Goal: Task Accomplishment & Management: Use online tool/utility

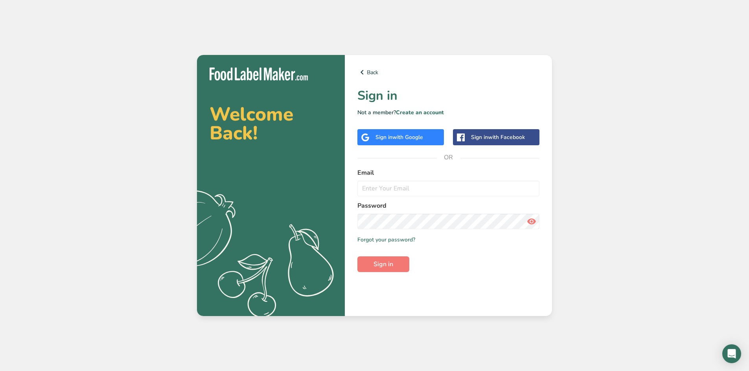
click at [410, 133] on div "Sign in with Google" at bounding box center [399, 137] width 48 height 8
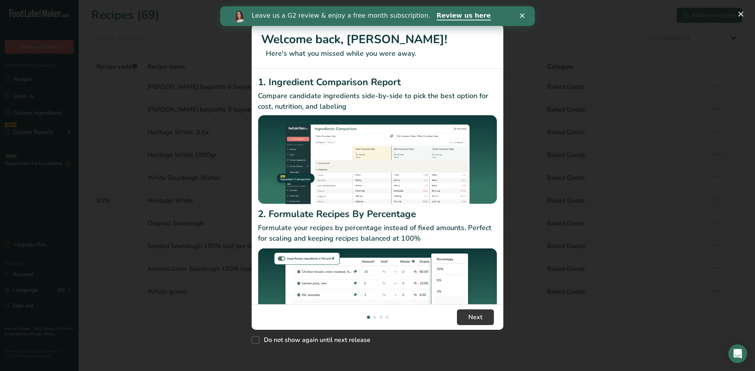
click at [522, 15] on icon "Close" at bounding box center [522, 15] width 5 height 5
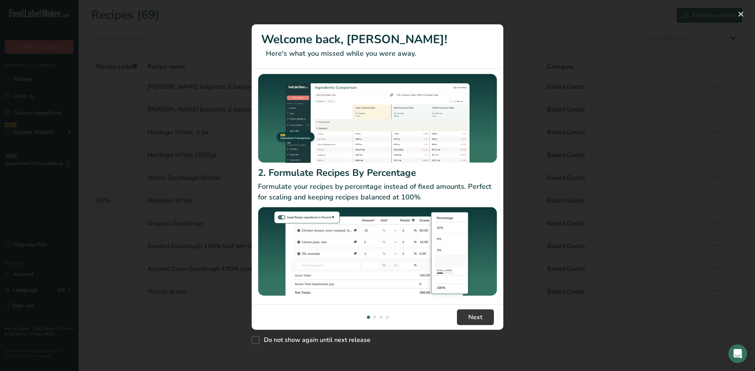
scroll to position [42, 0]
click at [471, 319] on span "Next" at bounding box center [475, 317] width 14 height 9
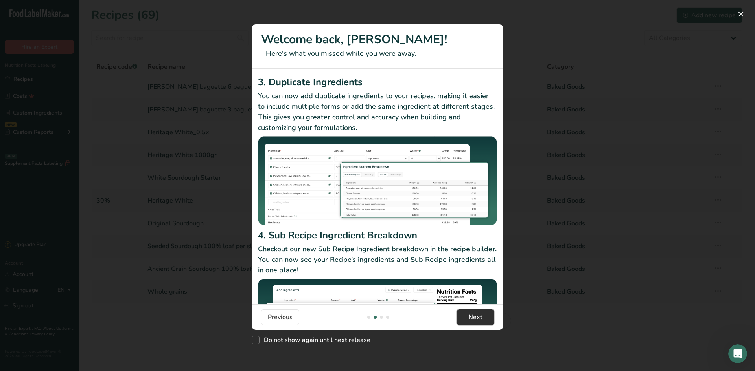
click at [471, 319] on span "Next" at bounding box center [475, 317] width 14 height 9
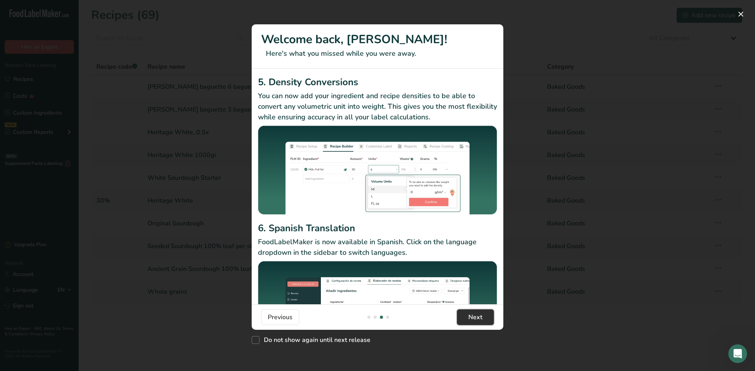
click at [471, 319] on span "Next" at bounding box center [475, 317] width 14 height 9
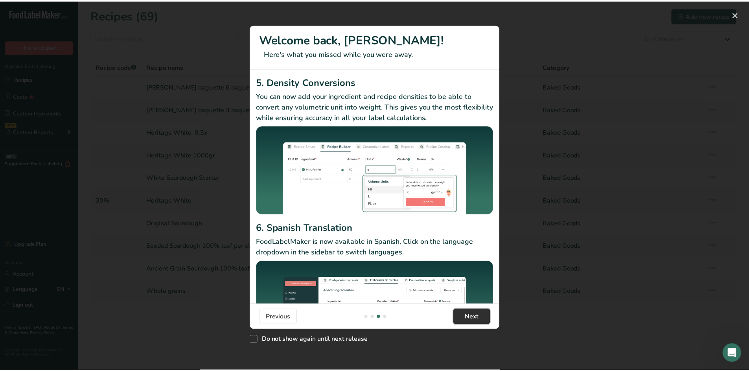
scroll to position [0, 755]
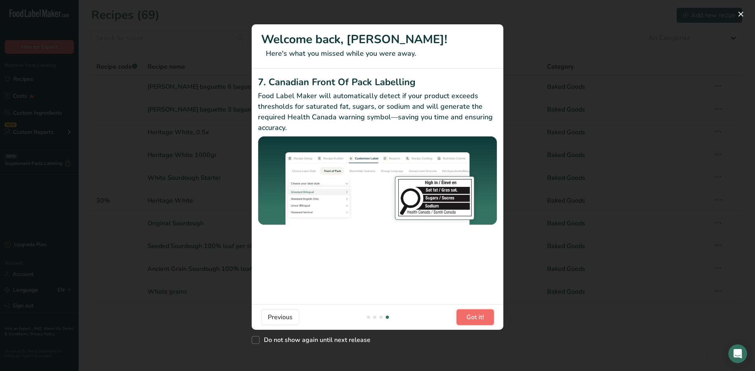
click at [471, 319] on span "Got it!" at bounding box center [475, 317] width 18 height 9
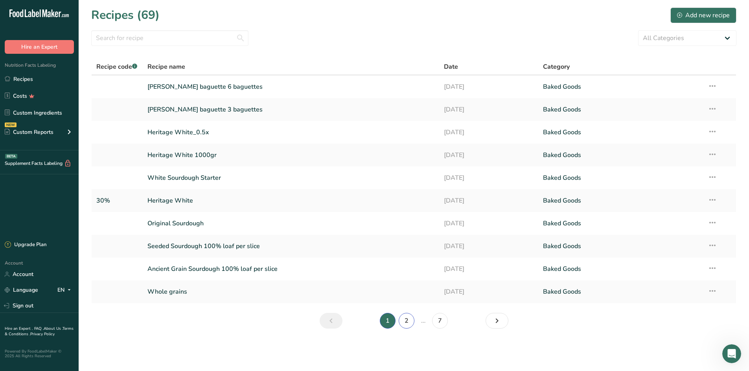
click at [405, 322] on link "2" at bounding box center [407, 321] width 16 height 16
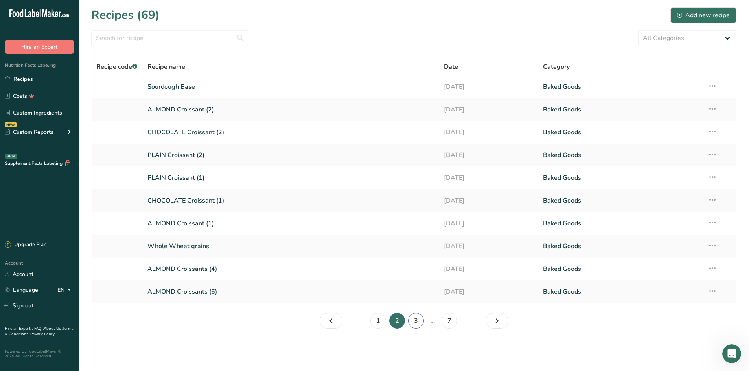
click at [417, 323] on link "3" at bounding box center [416, 321] width 16 height 16
click at [458, 319] on link "7" at bounding box center [459, 321] width 16 height 16
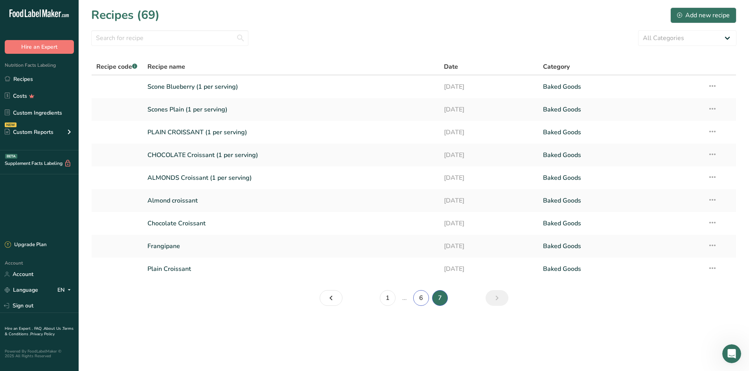
click at [419, 299] on link "6" at bounding box center [421, 298] width 16 height 16
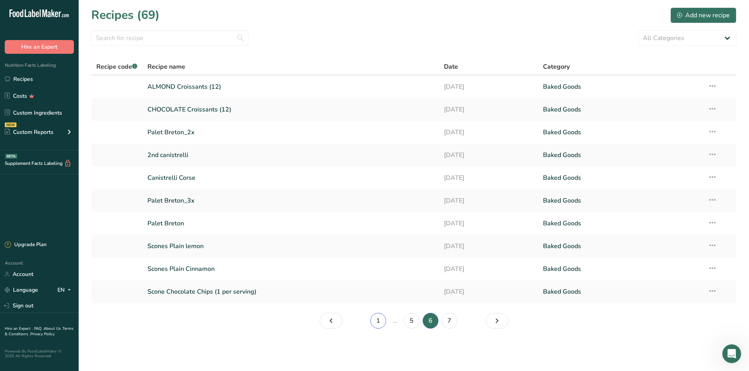
drag, startPoint x: 378, startPoint y: 326, endPoint x: 367, endPoint y: 327, distance: 11.5
click at [378, 325] on link "1" at bounding box center [378, 321] width 16 height 16
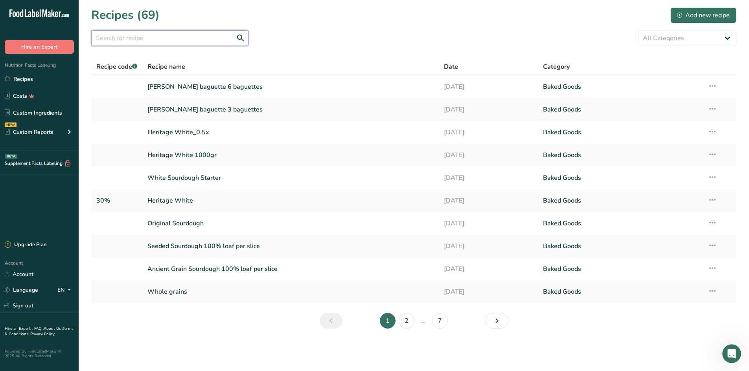
click at [161, 41] on input "text" at bounding box center [169, 38] width 157 height 16
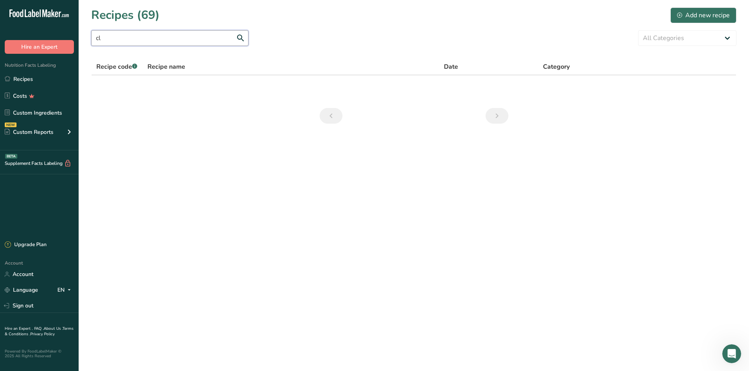
type input "c"
click at [123, 72] on div at bounding box center [413, 79] width 645 height 40
click at [31, 78] on link "Recipes" at bounding box center [39, 79] width 79 height 15
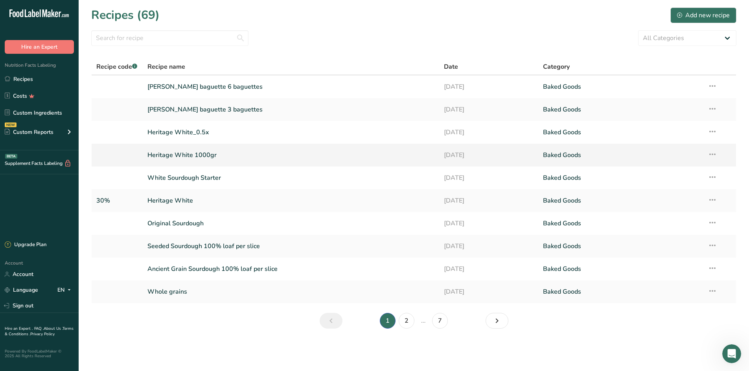
click at [187, 155] on link "Heritage White 1000gr" at bounding box center [290, 155] width 287 height 17
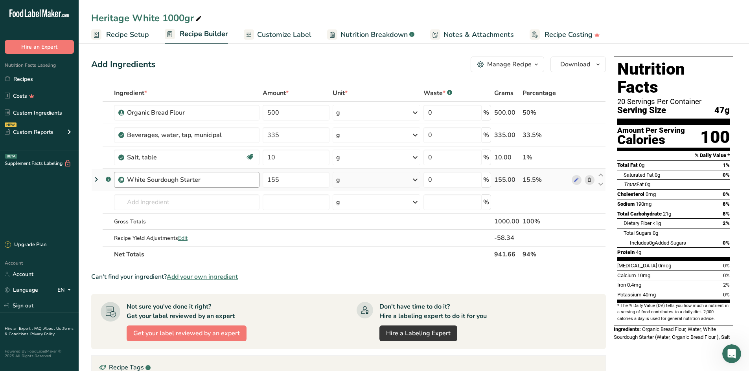
click at [232, 183] on div "White Sourdough Starter" at bounding box center [191, 179] width 128 height 9
click at [24, 78] on link "Recipes" at bounding box center [39, 79] width 79 height 15
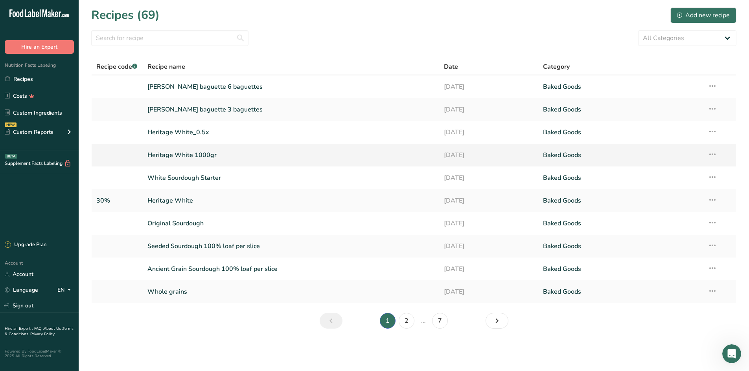
click at [173, 157] on link "Heritage White 1000gr" at bounding box center [290, 155] width 287 height 17
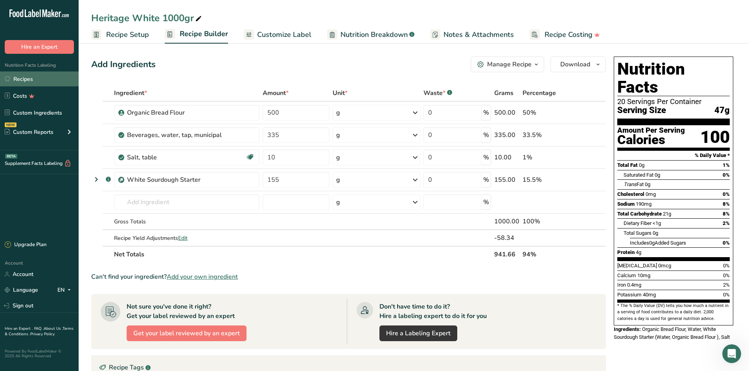
click at [38, 79] on link "Recipes" at bounding box center [39, 79] width 79 height 15
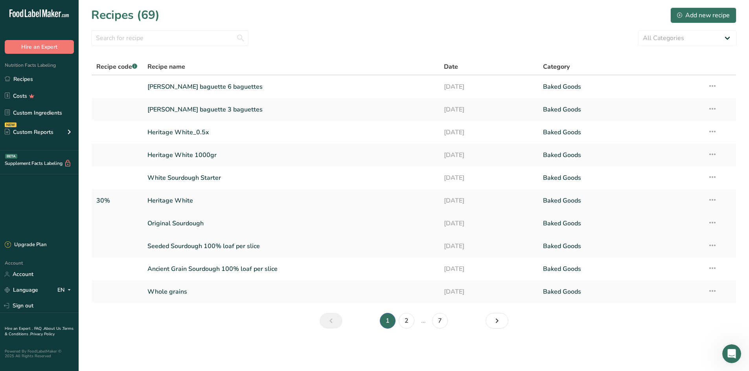
click at [185, 224] on link "Original Sourdough" at bounding box center [290, 223] width 287 height 17
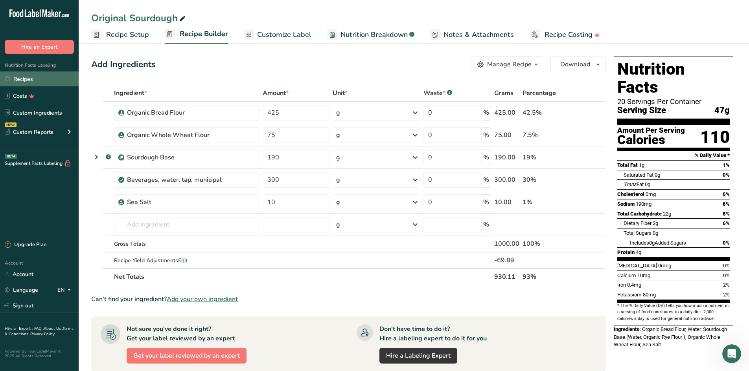
click at [29, 79] on link "Recipes" at bounding box center [39, 79] width 79 height 15
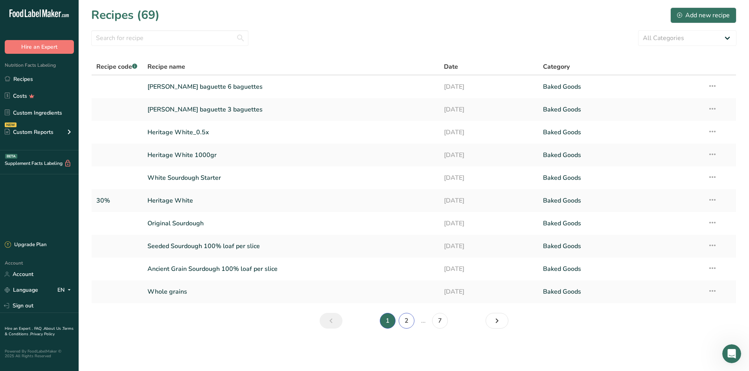
click at [405, 322] on link "2" at bounding box center [407, 321] width 16 height 16
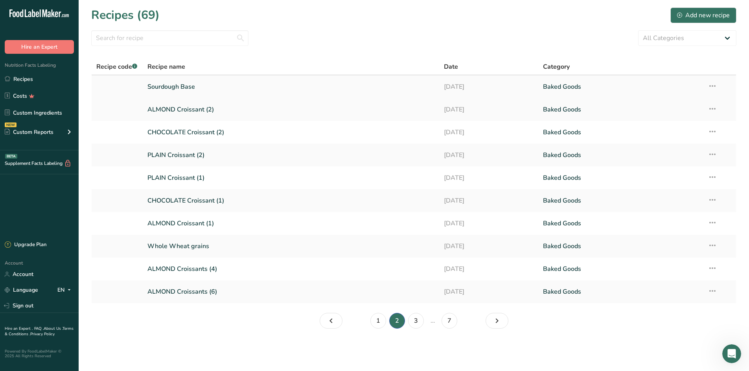
click at [183, 85] on link "Sourdough Base" at bounding box center [290, 87] width 287 height 17
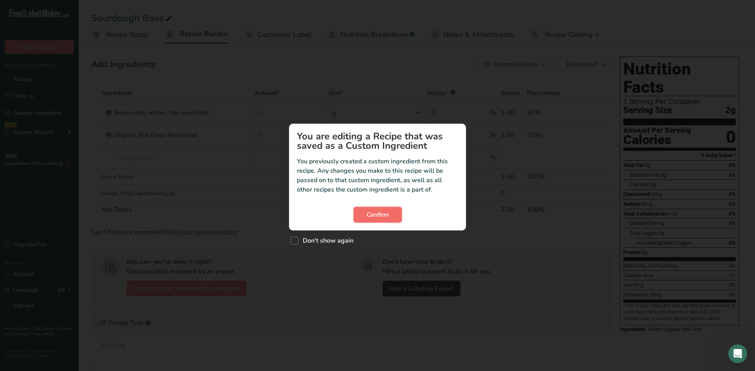
click at [378, 217] on span "Confirm" at bounding box center [377, 214] width 22 height 9
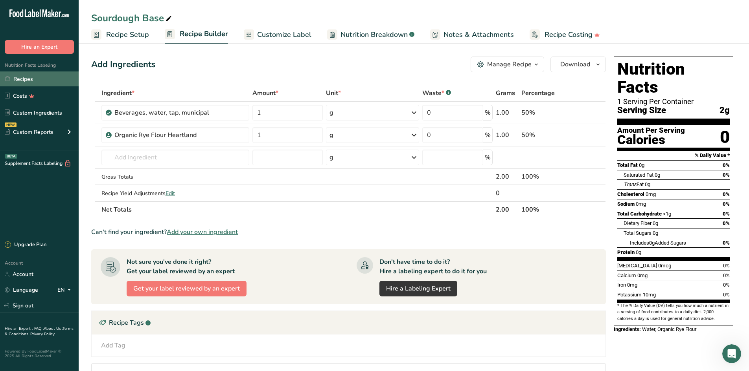
click at [30, 82] on link "Recipes" at bounding box center [39, 79] width 79 height 15
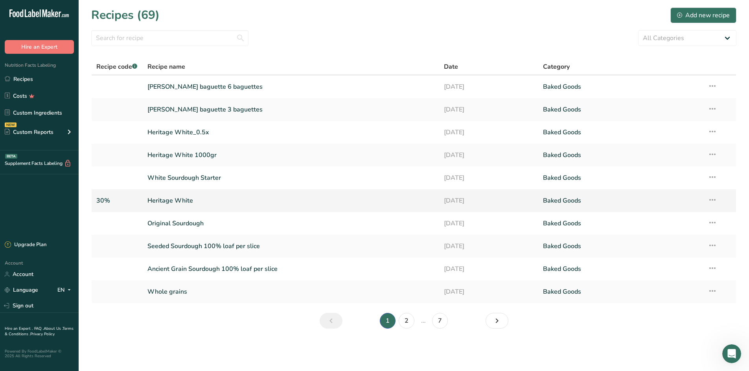
click at [176, 206] on link "Heritage White" at bounding box center [290, 201] width 287 height 17
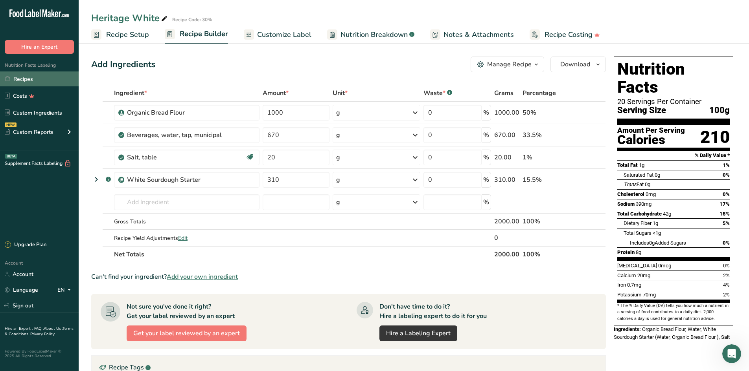
click at [26, 77] on link "Recipes" at bounding box center [39, 79] width 79 height 15
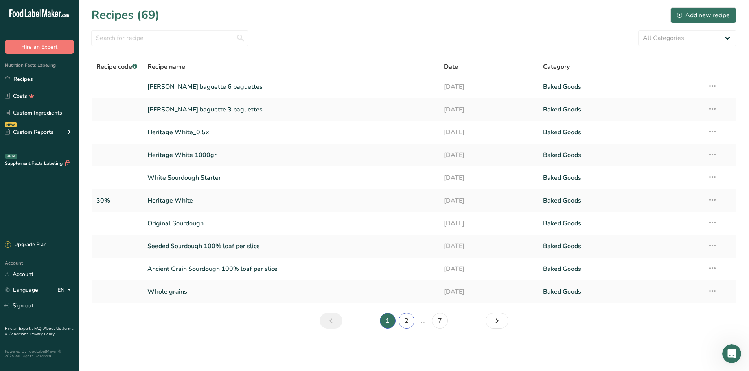
drag, startPoint x: 411, startPoint y: 325, endPoint x: 400, endPoint y: 318, distance: 13.1
click at [411, 325] on link "2" at bounding box center [407, 321] width 16 height 16
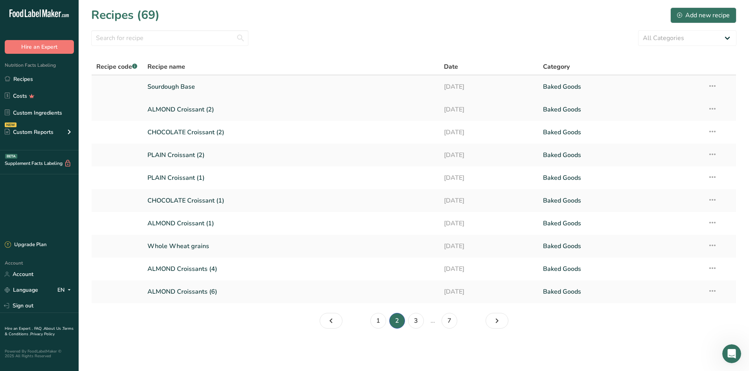
click at [169, 89] on link "Sourdough Base" at bounding box center [290, 87] width 287 height 17
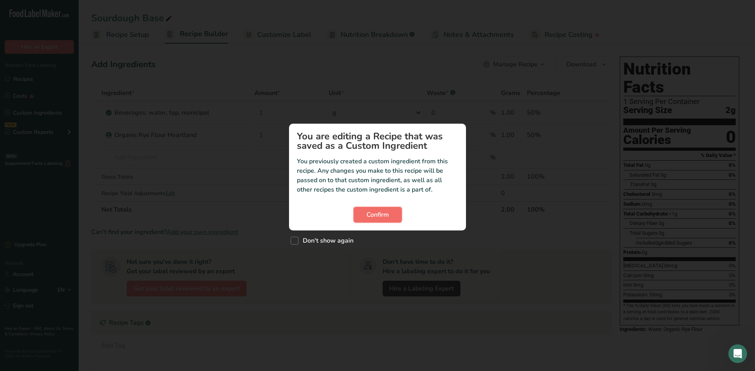
click at [380, 215] on span "Confirm" at bounding box center [377, 214] width 22 height 9
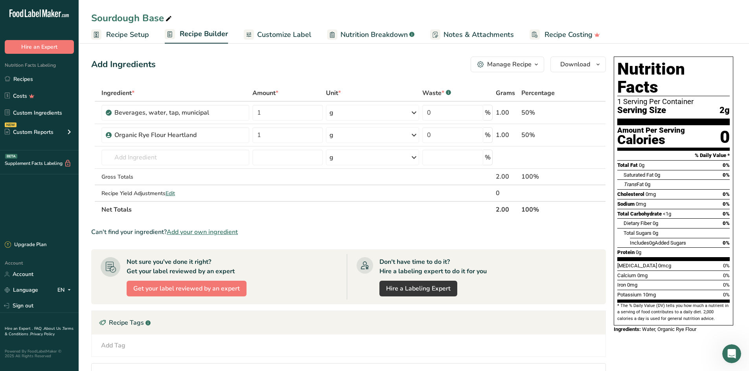
click at [170, 17] on icon at bounding box center [168, 18] width 7 height 11
click at [94, 20] on input "Sourdough Base" at bounding box center [413, 18] width 645 height 14
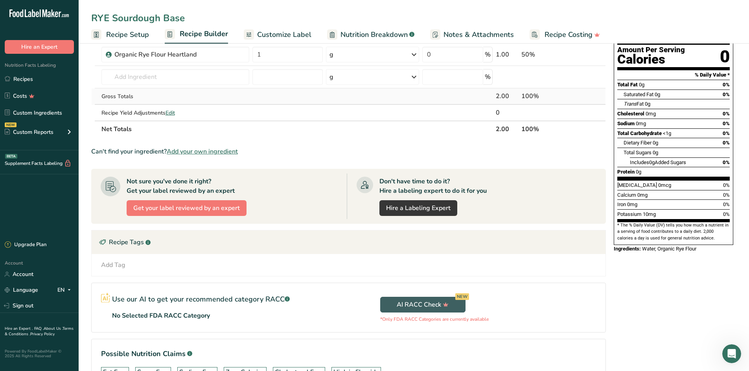
scroll to position [138, 0]
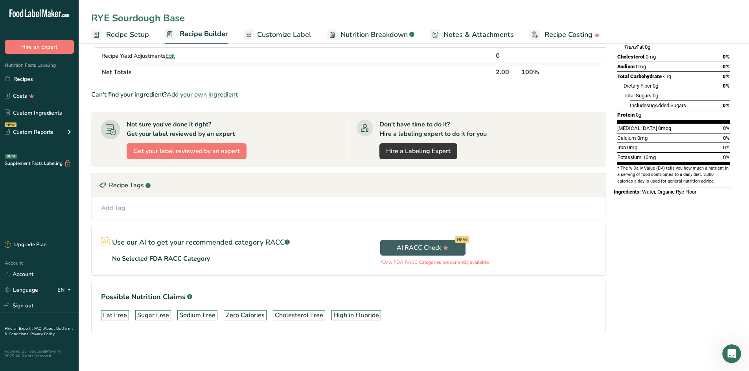
type input "RYE Sourdough Base"
click at [283, 83] on section "Ingredient * Amount * Unit * Waste * .a-a{fill:#347362;}.b-a{fill:#fff;} Grams …" at bounding box center [348, 146] width 514 height 399
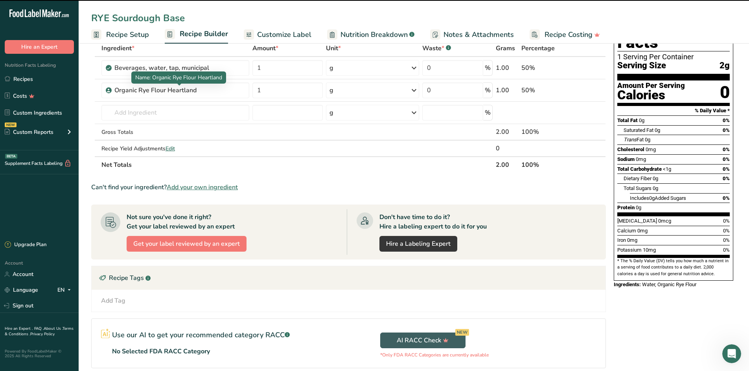
scroll to position [20, 0]
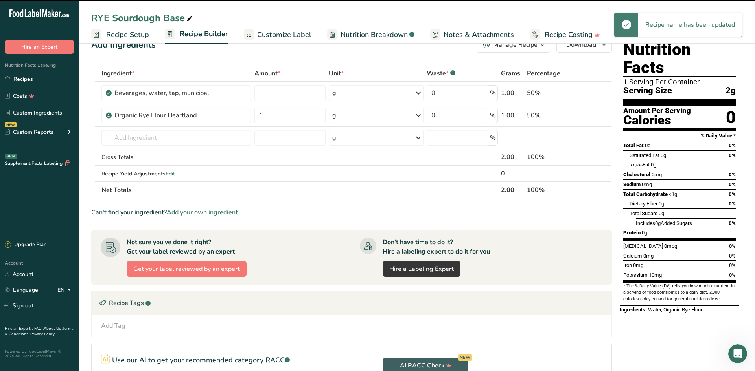
click at [144, 32] on div "Custom ingredient modal" at bounding box center [377, 185] width 755 height 371
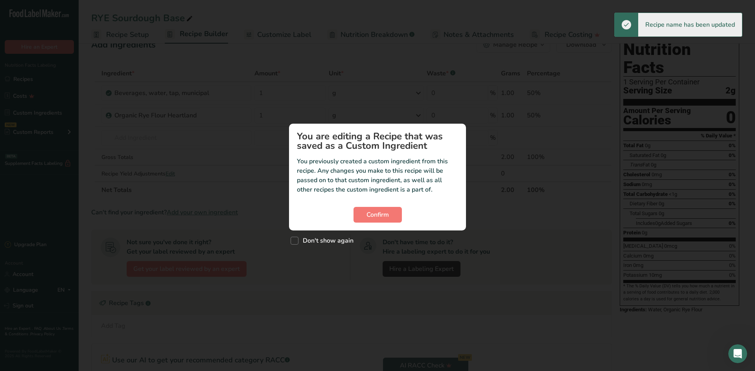
drag, startPoint x: 296, startPoint y: 241, endPoint x: 334, endPoint y: 231, distance: 38.9
click at [297, 241] on span "Custom ingredient modal" at bounding box center [294, 241] width 8 height 8
click at [296, 241] on input "Don't show again" at bounding box center [292, 241] width 5 height 5
checkbox input "true"
click at [365, 221] on button "Confirm" at bounding box center [377, 215] width 48 height 16
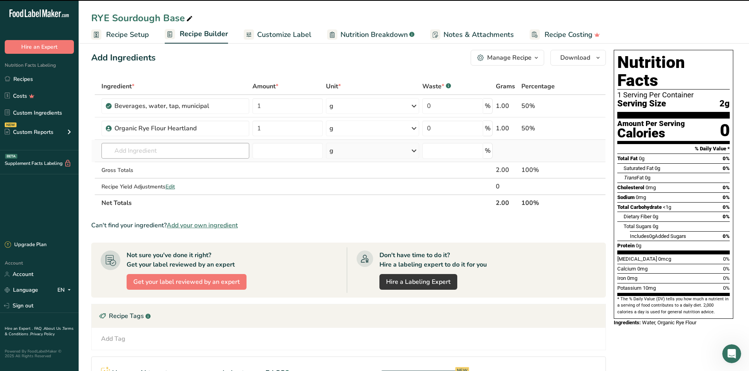
scroll to position [0, 0]
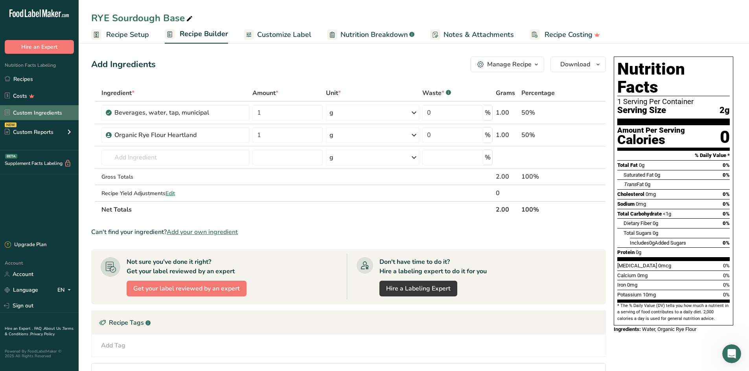
click at [23, 114] on link "Custom Ingredients" at bounding box center [39, 112] width 79 height 15
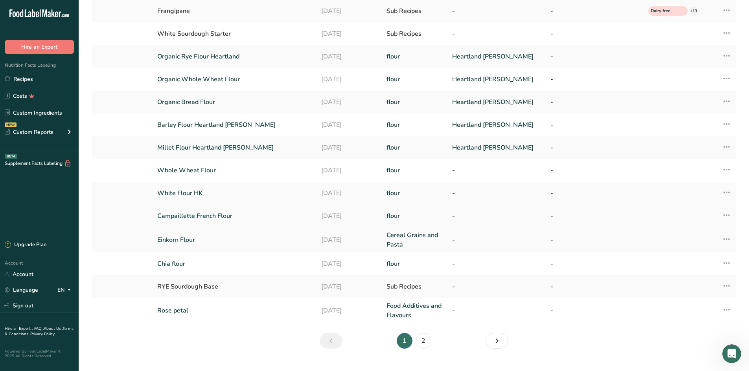
scroll to position [112, 0]
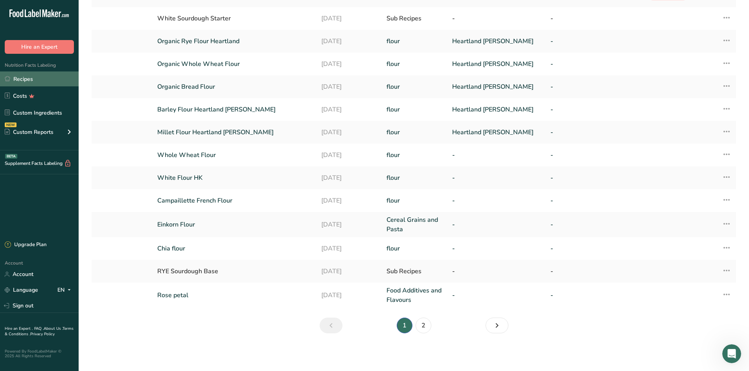
click at [30, 77] on link "Recipes" at bounding box center [39, 79] width 79 height 15
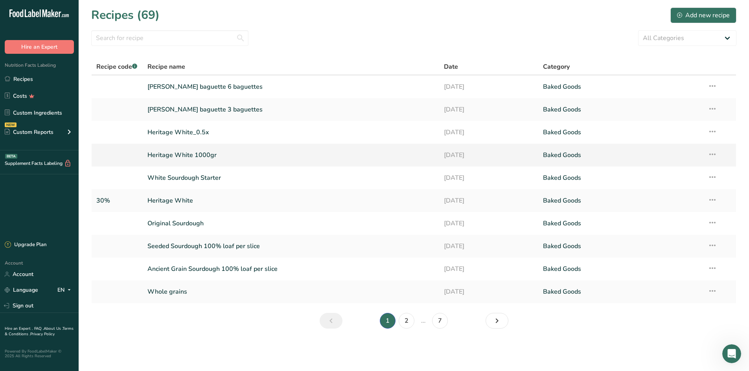
click at [174, 156] on link "Heritage White 1000gr" at bounding box center [290, 155] width 287 height 17
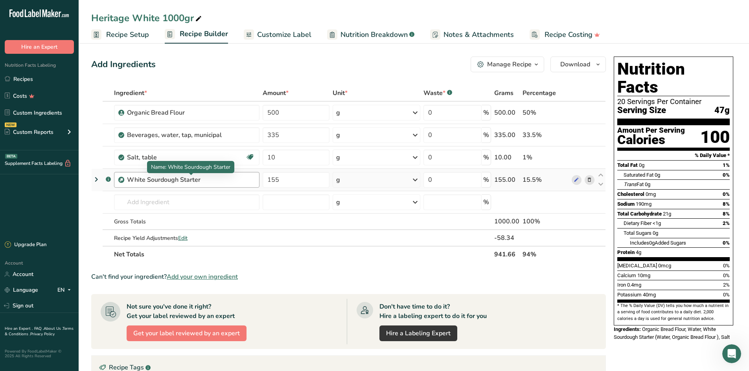
click at [214, 179] on div "White Sourdough Starter" at bounding box center [176, 179] width 98 height 9
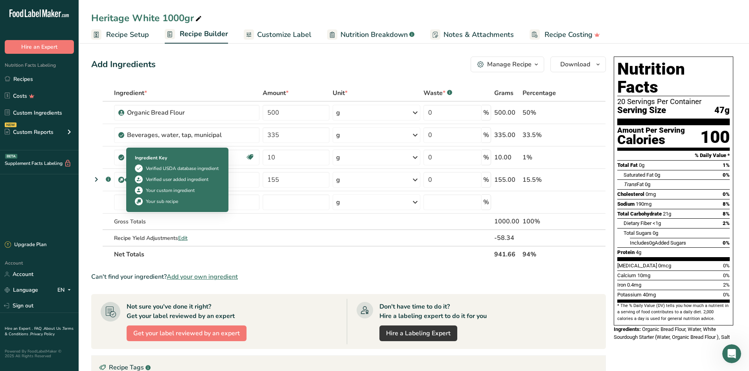
click at [140, 179] on icon at bounding box center [139, 180] width 6 height 8
click at [230, 180] on div "White Sourdough Starter" at bounding box center [191, 179] width 128 height 9
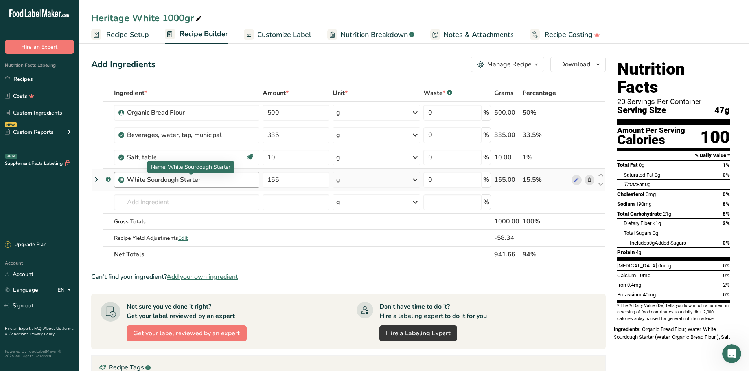
drag, startPoint x: 227, startPoint y: 180, endPoint x: 150, endPoint y: 176, distance: 76.8
click at [150, 176] on div "White Sourdough Starter" at bounding box center [191, 179] width 128 height 9
click at [233, 184] on div "White Sourdough Starter" at bounding box center [191, 179] width 128 height 9
click at [574, 180] on icon at bounding box center [576, 180] width 6 height 8
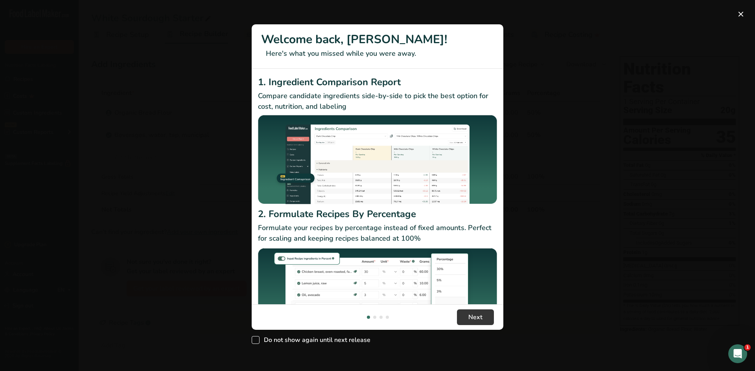
click at [254, 339] on span "New Features" at bounding box center [256, 340] width 8 height 8
click at [254, 339] on input "Do not show again until next release" at bounding box center [254, 340] width 5 height 5
checkbox input "true"
click at [740, 13] on button "New Features" at bounding box center [740, 14] width 13 height 13
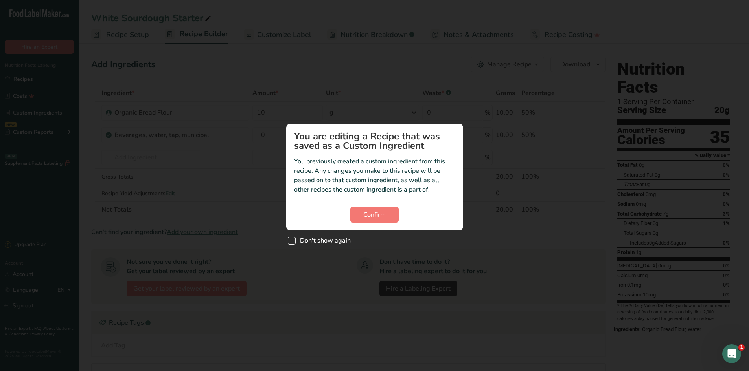
drag, startPoint x: 297, startPoint y: 239, endPoint x: 311, endPoint y: 238, distance: 14.2
click at [301, 239] on span "Don't show again" at bounding box center [323, 241] width 55 height 8
click at [293, 239] on input "Don't show again" at bounding box center [290, 241] width 5 height 5
checkbox input "true"
click at [367, 215] on span "Confirm" at bounding box center [374, 214] width 22 height 9
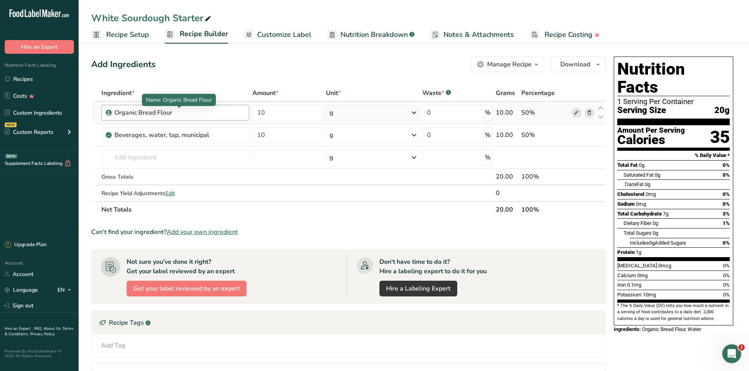
click at [183, 114] on div "Organic Bread Flour" at bounding box center [163, 112] width 98 height 9
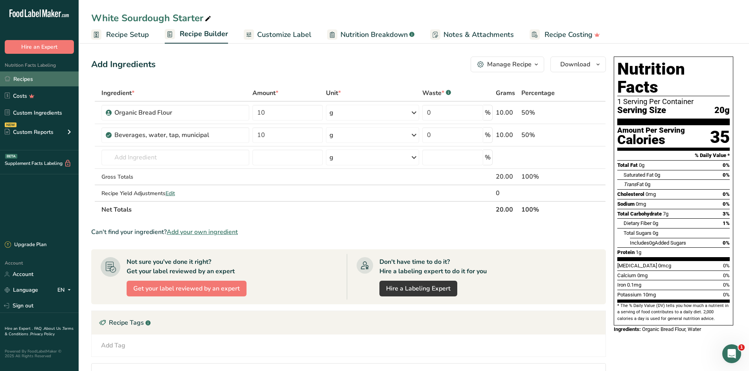
click at [24, 81] on link "Recipes" at bounding box center [39, 79] width 79 height 15
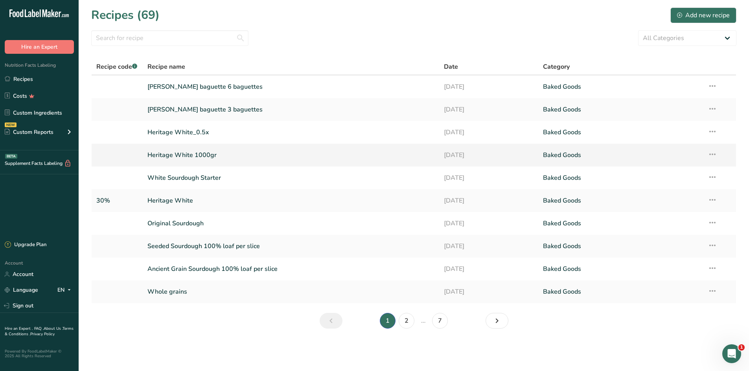
click at [184, 155] on link "Heritage White 1000gr" at bounding box center [290, 155] width 287 height 17
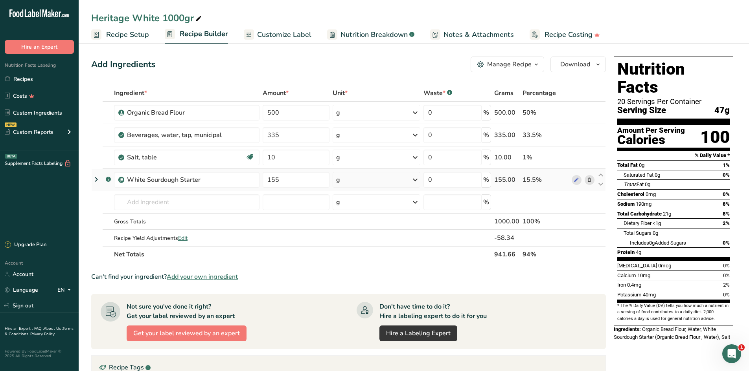
click at [591, 181] on icon at bounding box center [589, 180] width 6 height 8
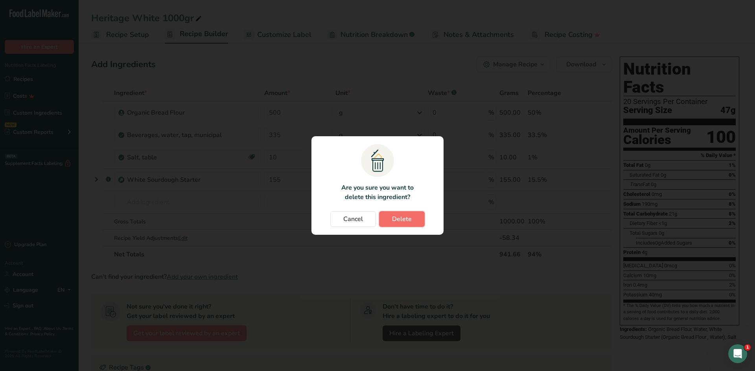
click at [401, 219] on span "Delete" at bounding box center [402, 219] width 20 height 9
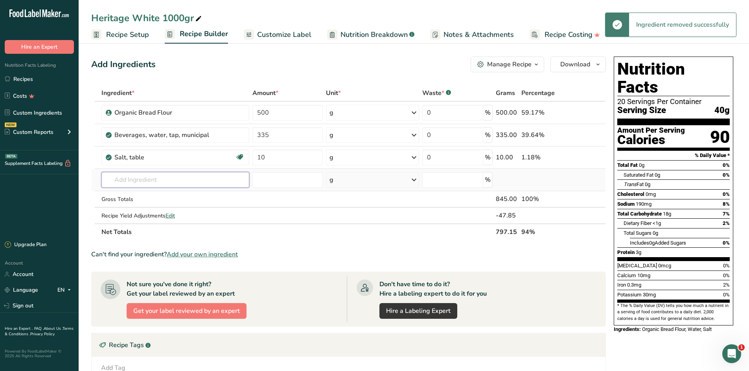
click at [160, 184] on input "text" at bounding box center [175, 180] width 148 height 16
click at [197, 180] on input "text" at bounding box center [175, 180] width 148 height 16
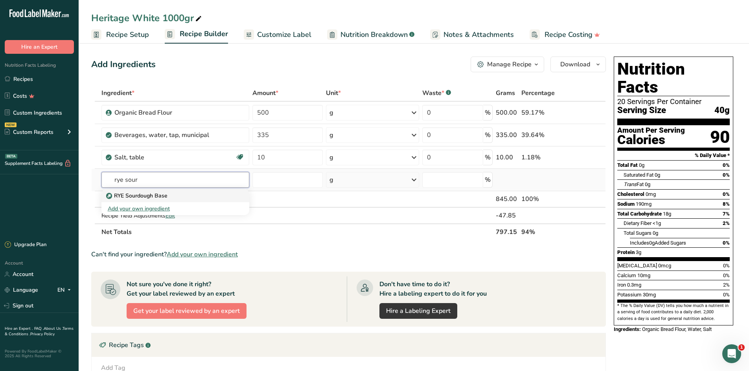
type input "rye sour"
click at [150, 193] on p "RYE Sourdough Base" at bounding box center [138, 196] width 60 height 8
type input "RYE Sourdough Base"
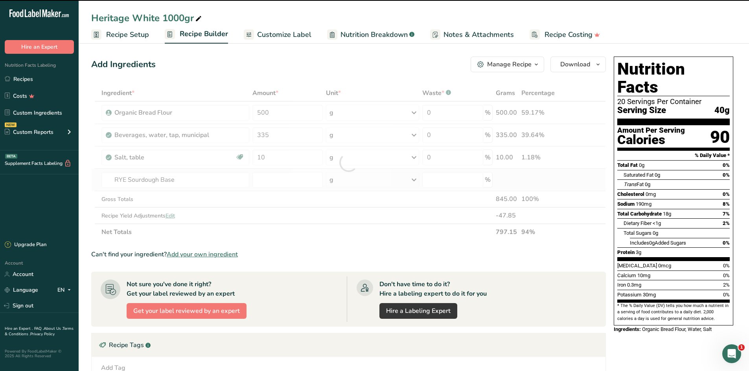
type input "0"
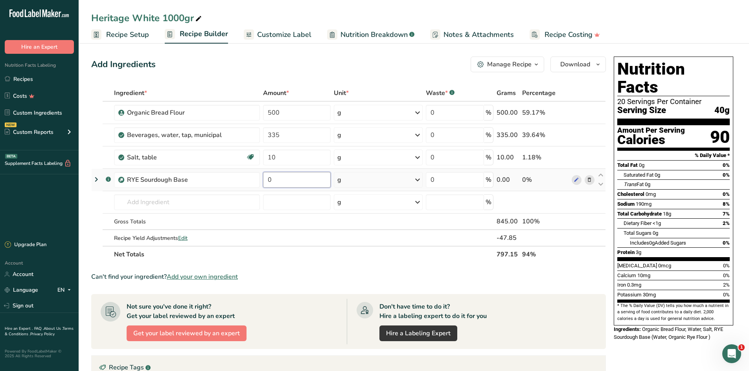
click at [298, 180] on input "0" at bounding box center [297, 180] width 68 height 16
type input "400"
click at [452, 112] on div "Ingredient * Amount * Unit * Waste * .a-a{fill:#347362;}.b-a{fill:#fff;} Grams …" at bounding box center [348, 174] width 514 height 178
drag, startPoint x: 398, startPoint y: 112, endPoint x: 383, endPoint y: 112, distance: 15.3
click at [383, 112] on tr "Organic Bread Flour 500 g Weight Units g kg mg See more Volume Units l Volume u…" at bounding box center [349, 113] width 514 height 22
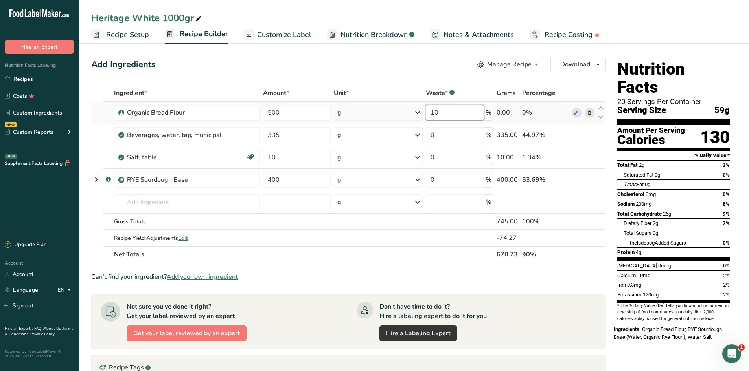
type input "1"
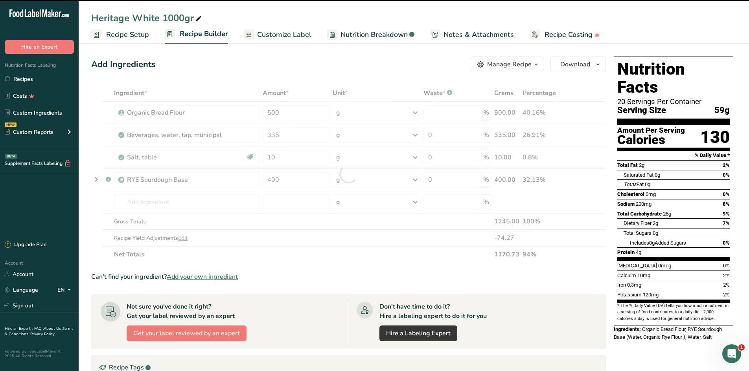
type input "0"
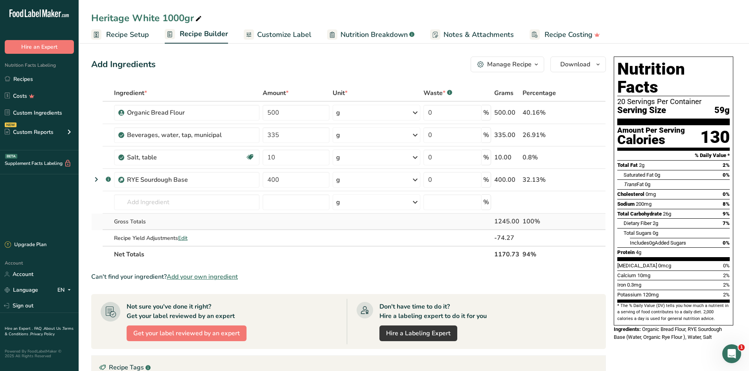
click at [333, 230] on div "Ingredient * Amount * Unit * Waste * .a-a{fill:#347362;}.b-a{fill:#fff;} Grams …" at bounding box center [348, 174] width 514 height 178
click at [282, 180] on input "400" at bounding box center [296, 180] width 67 height 16
drag, startPoint x: 282, startPoint y: 180, endPoint x: 234, endPoint y: 183, distance: 48.0
click at [233, 183] on tr ".a-a{fill:#347362;}.b-a{fill:#fff;} RYE Sourdough Base 400 g Weight Units g kg …" at bounding box center [349, 180] width 514 height 22
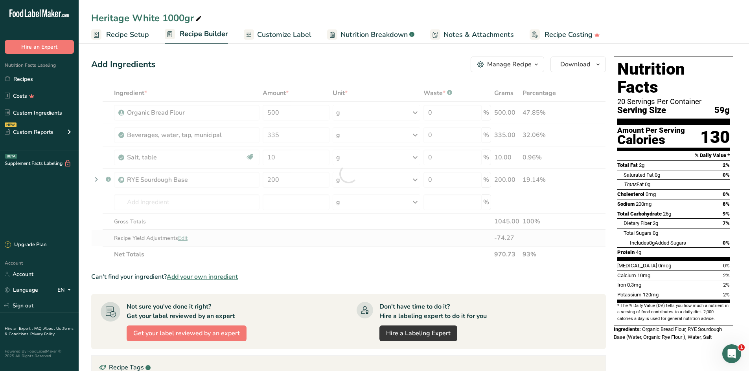
click at [353, 239] on div "Ingredient * Amount * Unit * Waste * .a-a{fill:#347362;}.b-a{fill:#fff;} Grams …" at bounding box center [348, 174] width 514 height 178
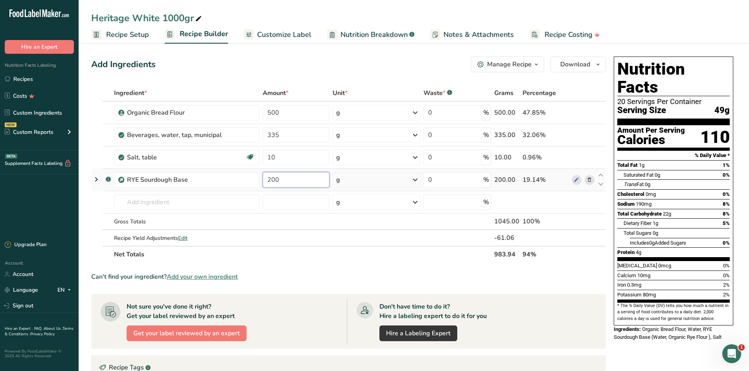
click at [285, 183] on input "200" at bounding box center [296, 180] width 67 height 16
type input "2"
type input "150"
click at [372, 221] on div "Ingredient * Amount * Unit * Waste * .a-a{fill:#347362;}.b-a{fill:#fff;} Grams …" at bounding box center [348, 174] width 514 height 178
click at [295, 136] on input "335" at bounding box center [297, 135] width 68 height 16
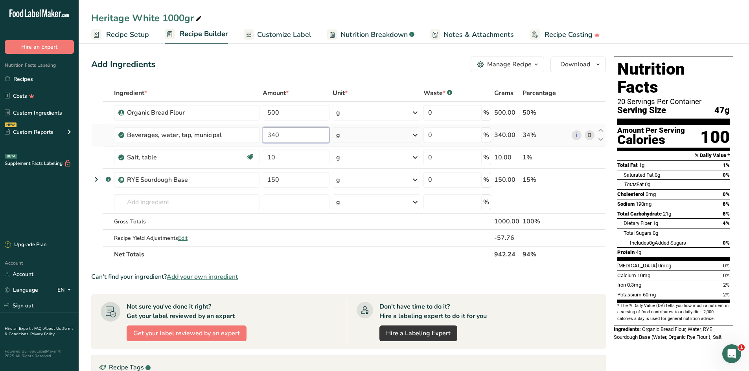
type input "340"
click at [370, 247] on div "Ingredient * Amount * Unit * Waste * .a-a{fill:#347362;}.b-a{fill:#fff;} Grams …" at bounding box center [348, 174] width 514 height 178
click at [246, 112] on div "Organic Bread Flour" at bounding box center [191, 112] width 128 height 9
click at [574, 114] on icon at bounding box center [576, 113] width 6 height 8
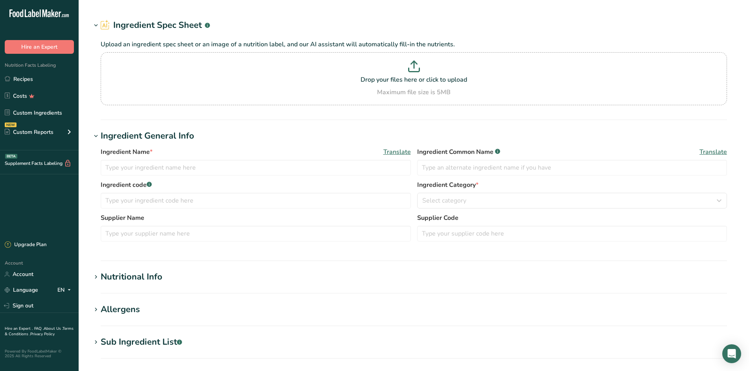
type input "Organic Bread Flour"
type input "Heartland [PERSON_NAME]"
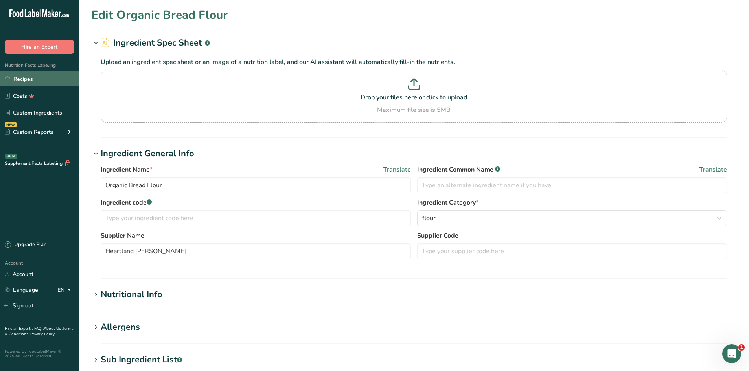
click at [24, 77] on link "Recipes" at bounding box center [39, 79] width 79 height 15
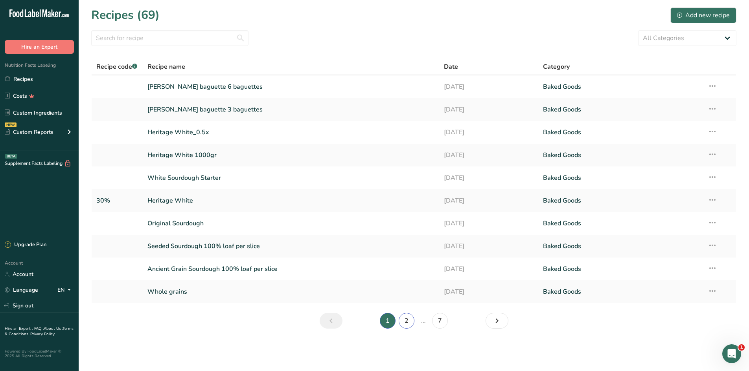
click at [405, 324] on link "2" at bounding box center [407, 321] width 16 height 16
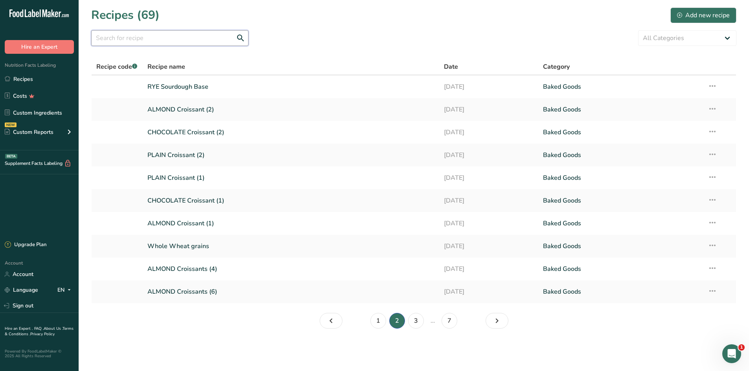
click at [127, 37] on input "text" at bounding box center [169, 38] width 157 height 16
click at [33, 110] on link "Custom Ingredients" at bounding box center [39, 112] width 79 height 15
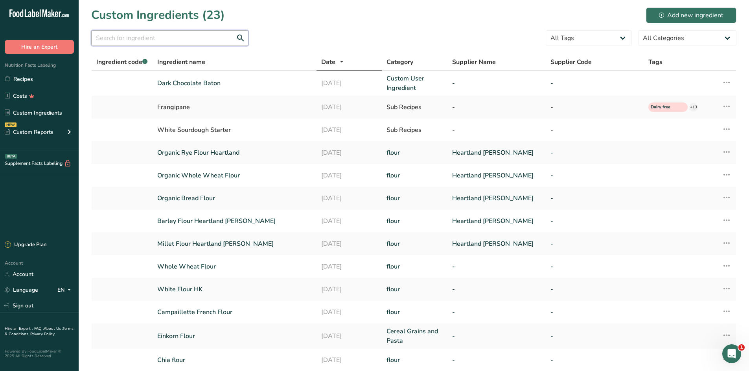
click at [114, 38] on input "text" at bounding box center [169, 38] width 157 height 16
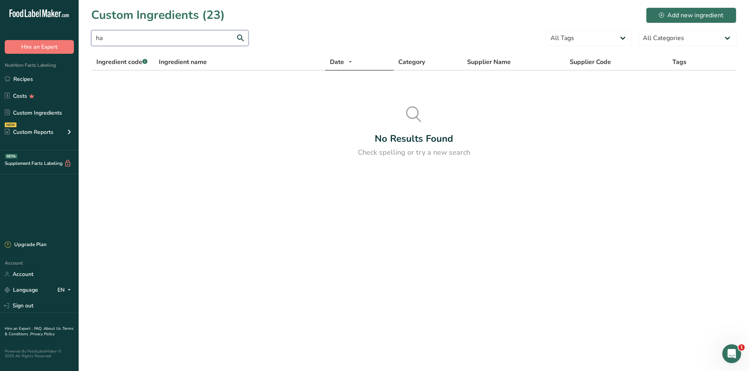
type input "h"
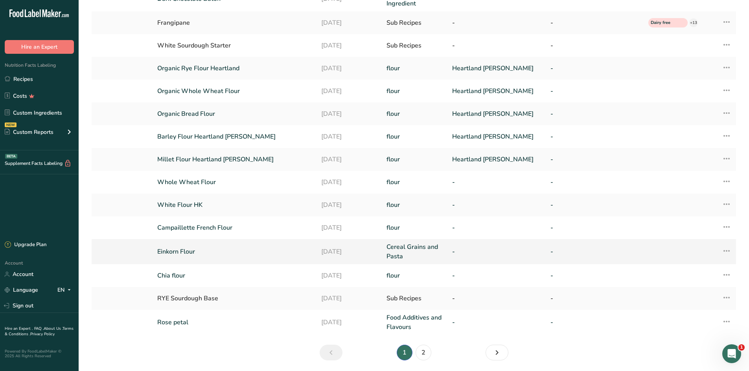
scroll to position [112, 0]
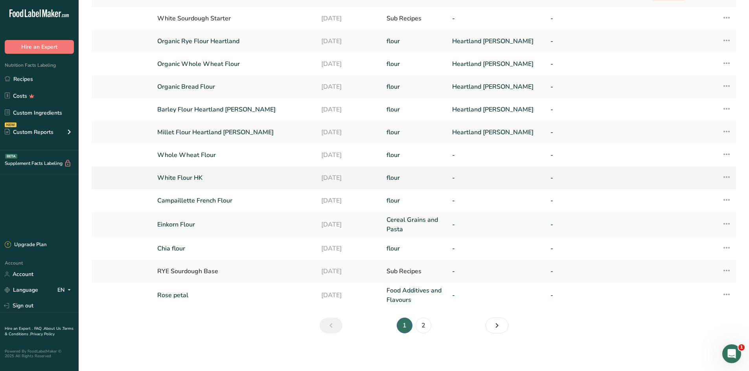
click at [195, 179] on link "White Flour HK" at bounding box center [234, 177] width 154 height 9
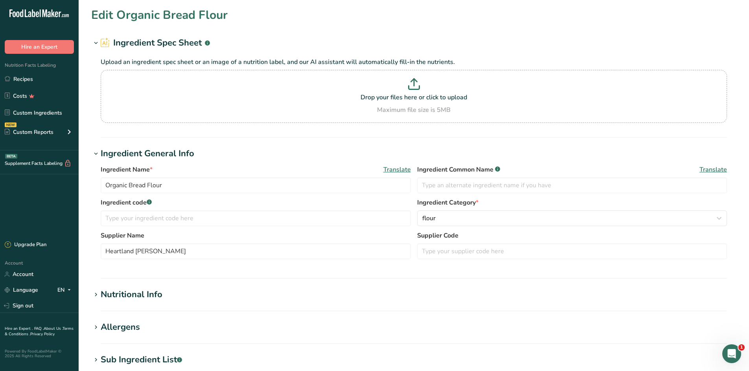
type input "White Flour HK"
drag, startPoint x: 154, startPoint y: 290, endPoint x: 178, endPoint y: 293, distance: 24.2
click at [154, 289] on div "Nutritional Info" at bounding box center [132, 294] width 62 height 13
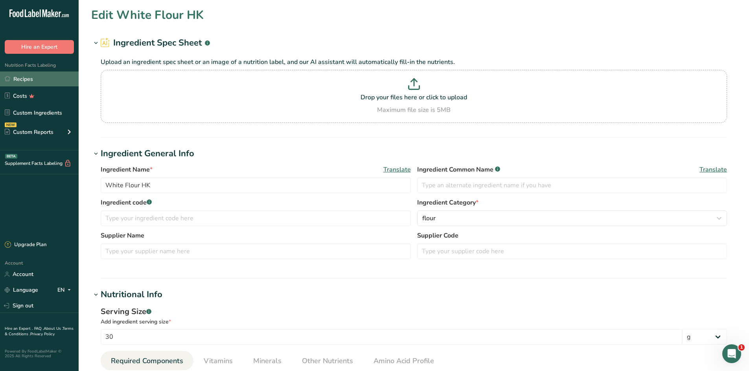
drag, startPoint x: 17, startPoint y: 78, endPoint x: 21, endPoint y: 77, distance: 4.3
click at [17, 78] on link "Recipes" at bounding box center [39, 79] width 79 height 15
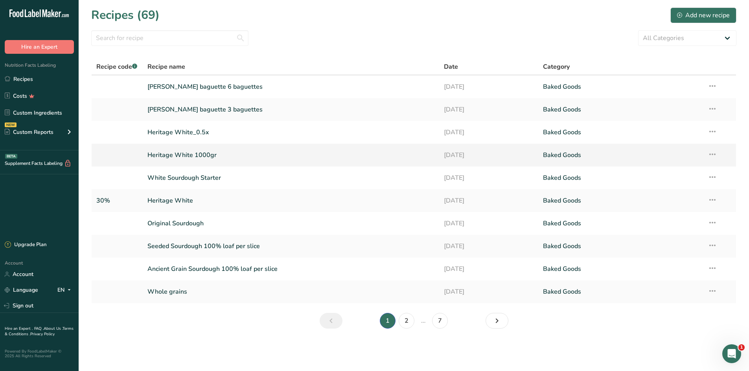
click at [181, 154] on link "Heritage White 1000gr" at bounding box center [290, 155] width 287 height 17
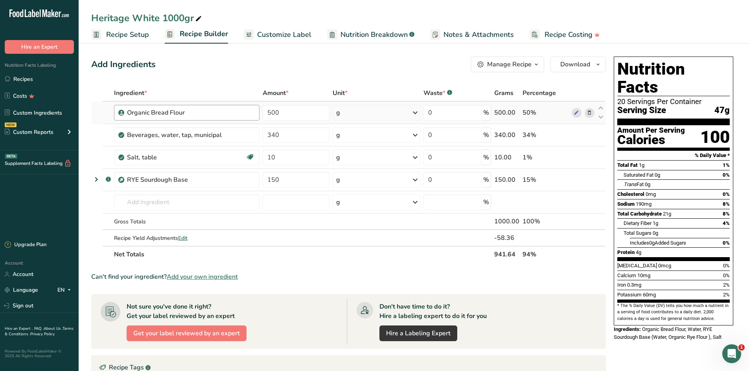
click at [247, 113] on div "Organic Bread Flour" at bounding box center [191, 112] width 128 height 9
click at [200, 17] on icon at bounding box center [198, 18] width 7 height 11
click at [92, 18] on input "Heritage White 1000gr" at bounding box center [413, 18] width 645 height 14
type input "Classic 1000gr"
click at [576, 112] on icon at bounding box center [576, 113] width 6 height 8
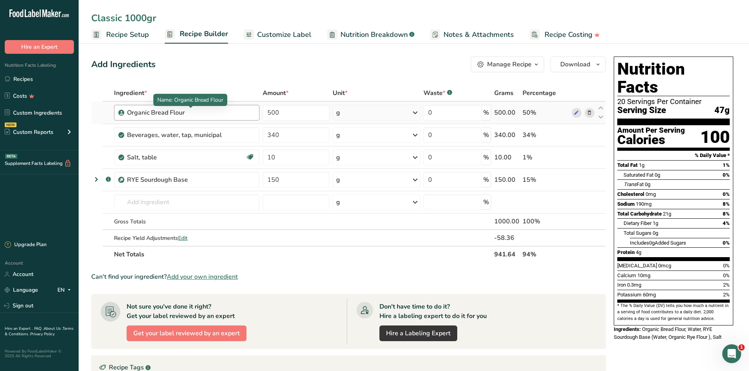
click at [223, 115] on div "Organic Bread Flour" at bounding box center [176, 112] width 98 height 9
drag, startPoint x: 199, startPoint y: 112, endPoint x: 114, endPoint y: 104, distance: 85.7
click at [114, 104] on td "Organic Bread Flour" at bounding box center [186, 113] width 149 height 22
click at [218, 110] on div "Organic Bread Flour" at bounding box center [176, 112] width 98 height 9
click at [588, 113] on icon at bounding box center [589, 113] width 6 height 8
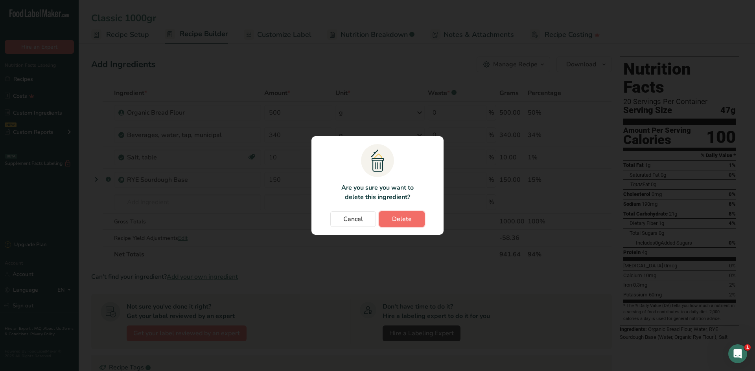
click at [398, 220] on span "Delete" at bounding box center [402, 219] width 20 height 9
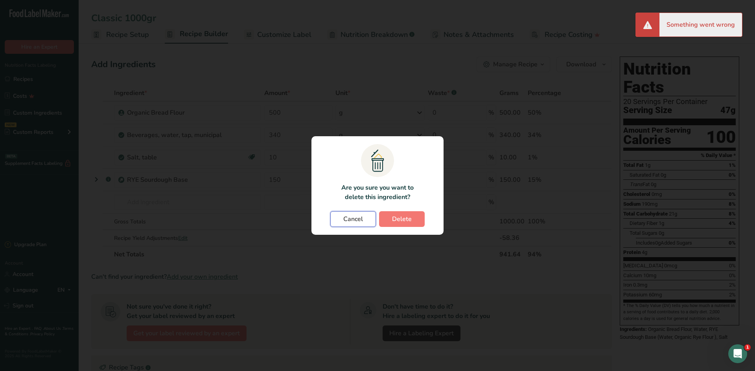
click at [361, 223] on span "Cancel" at bounding box center [353, 219] width 20 height 9
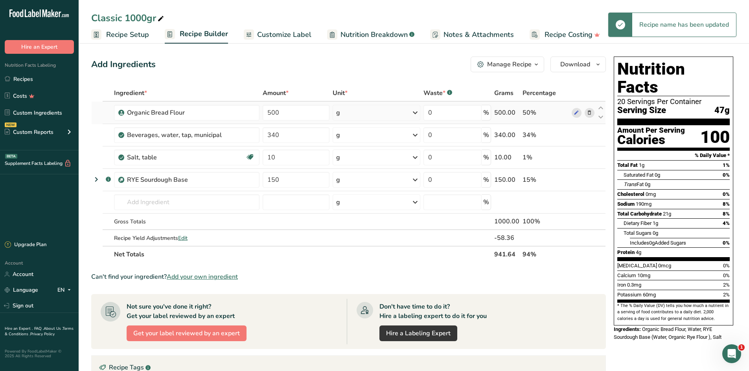
click at [592, 113] on icon at bounding box center [589, 113] width 6 height 8
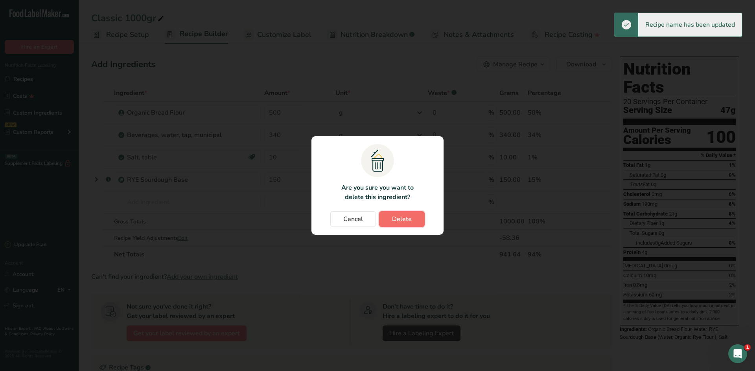
click at [404, 217] on span "Delete" at bounding box center [402, 219] width 20 height 9
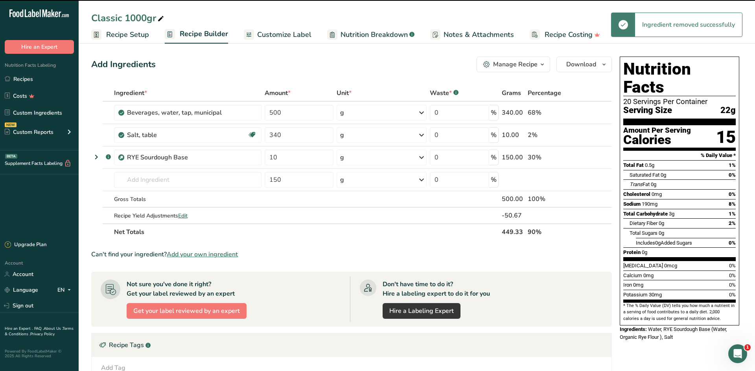
type input "340"
type input "10"
type input "150"
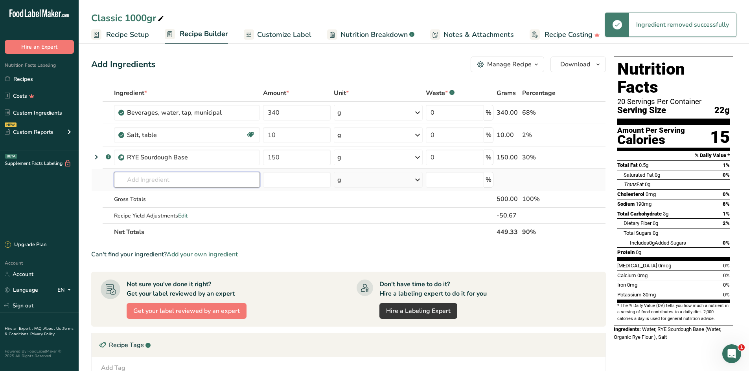
click at [147, 184] on input "text" at bounding box center [187, 180] width 146 height 16
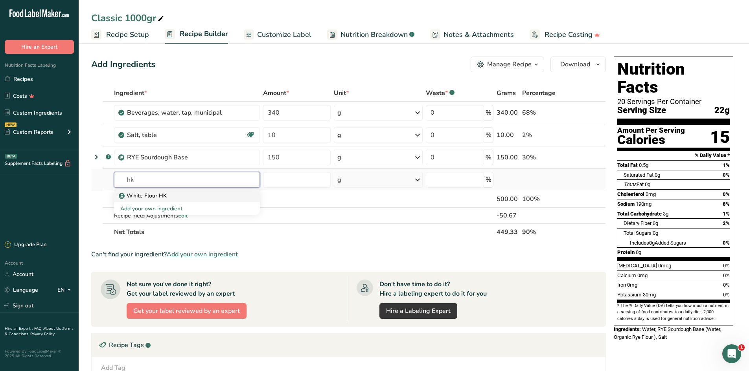
type input "hk"
click at [148, 194] on p "White Flour HK" at bounding box center [143, 196] width 46 height 8
type input "White Flour HK"
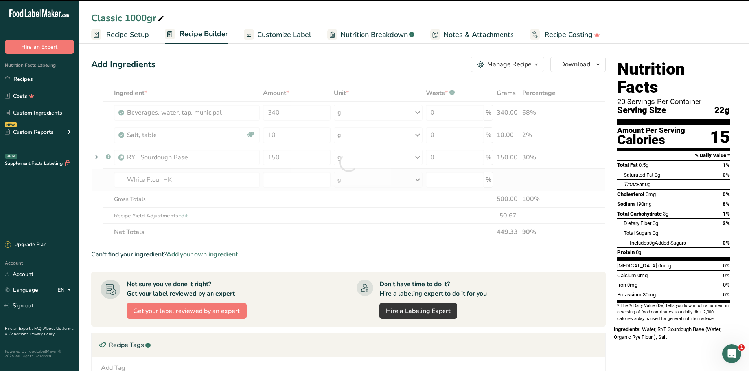
type input "0"
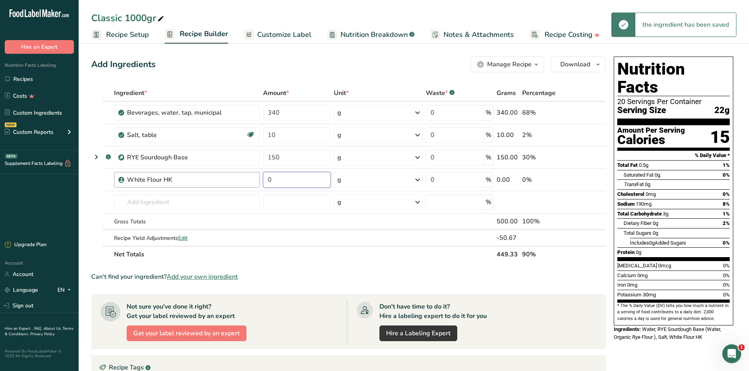
drag, startPoint x: 281, startPoint y: 175, endPoint x: 223, endPoint y: 176, distance: 58.2
click at [223, 176] on tr "White Flour HK 0 g Weight Units g kg mg See more Volume Units l Volume units re…" at bounding box center [349, 180] width 514 height 22
type input "500"
click at [415, 68] on div "Add Ingredients Manage Recipe Delete Recipe Duplicate Recipe Scale Recipe Save …" at bounding box center [348, 65] width 514 height 16
click at [291, 35] on span "Customize Label" at bounding box center [284, 34] width 54 height 11
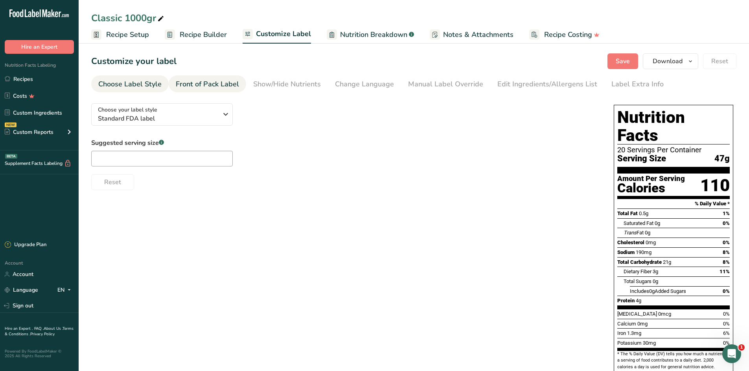
click at [214, 86] on div "Front of Pack Label" at bounding box center [207, 84] width 63 height 11
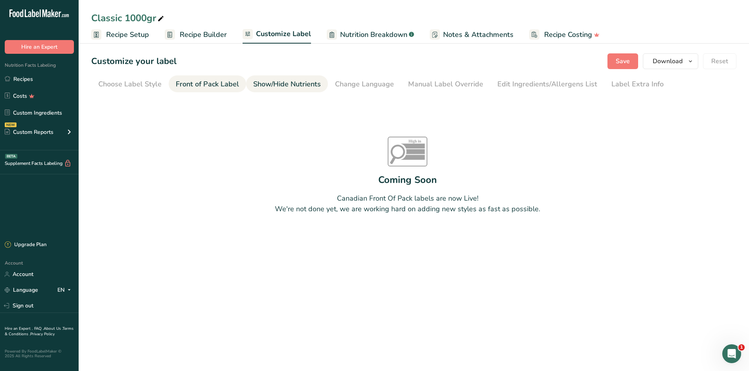
click at [263, 81] on div "Show/Hide Nutrients" at bounding box center [287, 84] width 68 height 11
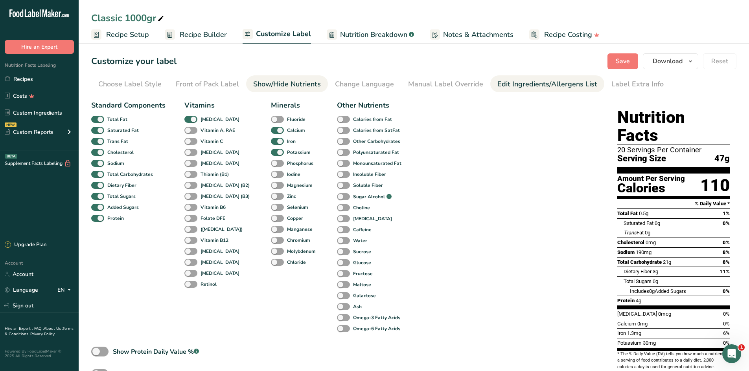
click at [514, 86] on div "Edit Ingredients/Allergens List" at bounding box center [547, 84] width 100 height 11
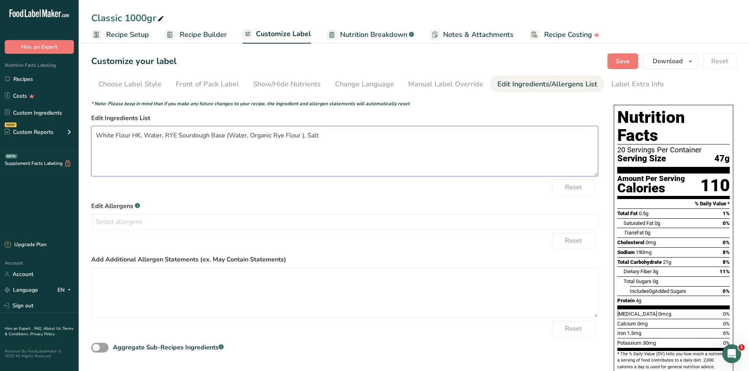
click at [97, 136] on textarea "White Flour HK, Water, RYE Sourdough Base (Water, Organic Rye Flour ), Salt" at bounding box center [344, 151] width 507 height 50
click at [155, 136] on textarea "Wheat flour, Water, RYE Sourdough Base (Water, Organic Rye Flour ), Salt" at bounding box center [344, 151] width 507 height 50
type textarea "Wheat flour, Water, RYE Sourdough Base (Water, Organic Rye Flour ), Salt"
click at [626, 62] on span "Save" at bounding box center [622, 61] width 14 height 9
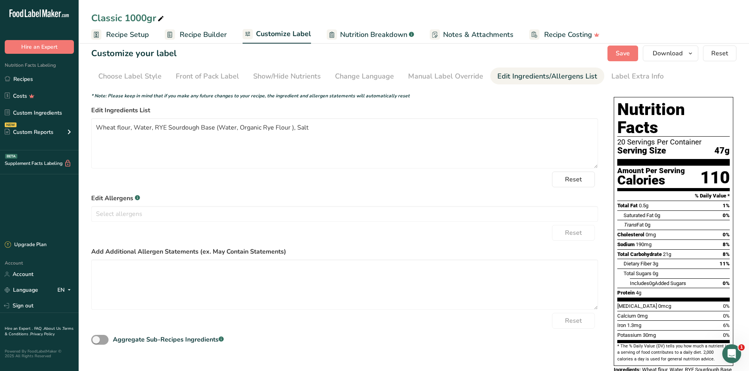
scroll to position [21, 0]
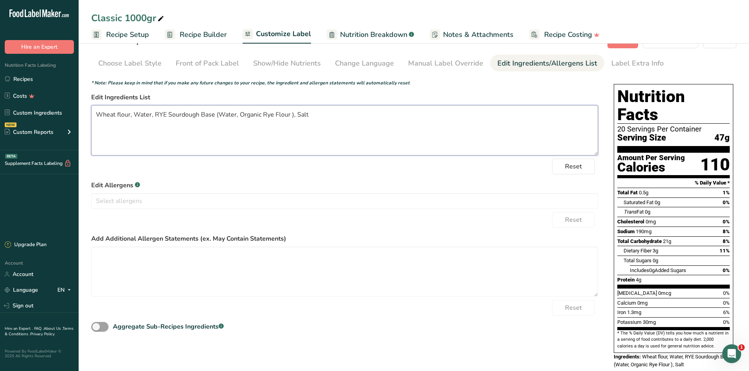
drag, startPoint x: 278, startPoint y: 140, endPoint x: 297, endPoint y: 135, distance: 19.5
click at [292, 136] on textarea "Wheat flour, Water, RYE Sourdough Base (Water, Organic Rye Flour ), Salt" at bounding box center [344, 130] width 507 height 50
drag, startPoint x: 132, startPoint y: 35, endPoint x: 200, endPoint y: 76, distance: 79.3
click at [133, 35] on span "Recipe Setup" at bounding box center [127, 34] width 43 height 11
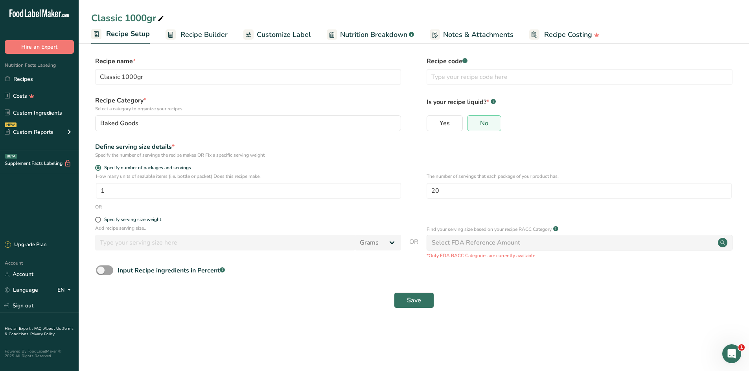
click at [204, 36] on span "Recipe Builder" at bounding box center [203, 34] width 47 height 11
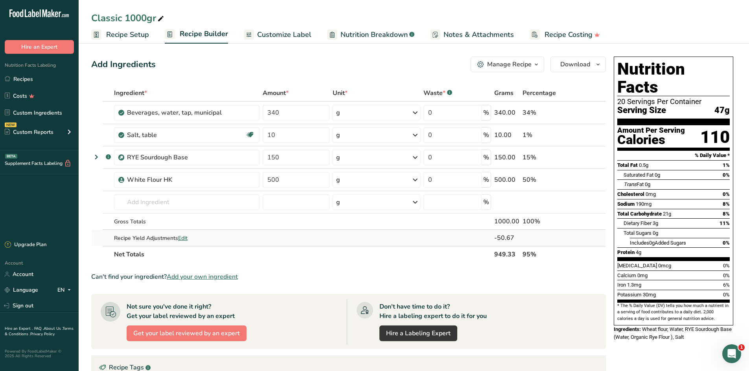
click at [181, 239] on span "Edit" at bounding box center [182, 238] width 9 height 7
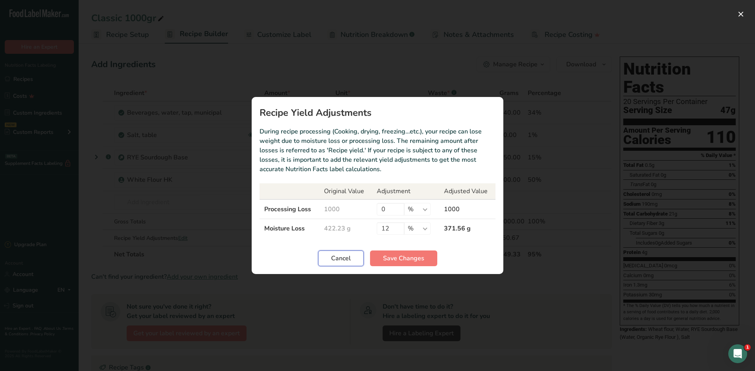
click at [351, 263] on button "Cancel" at bounding box center [341, 259] width 46 height 16
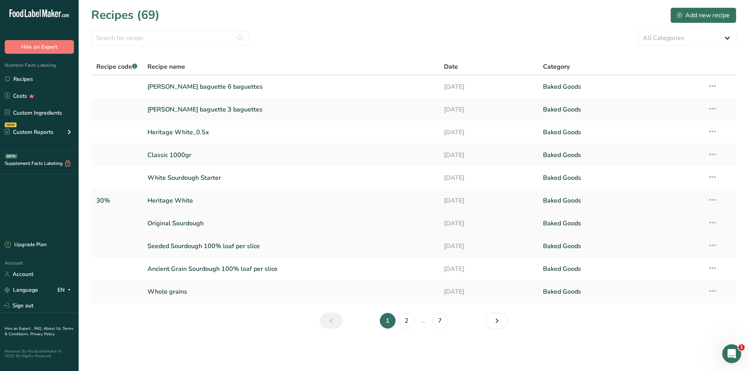
click at [174, 224] on link "Original Sourdough" at bounding box center [290, 223] width 287 height 17
